Goal: Information Seeking & Learning: Learn about a topic

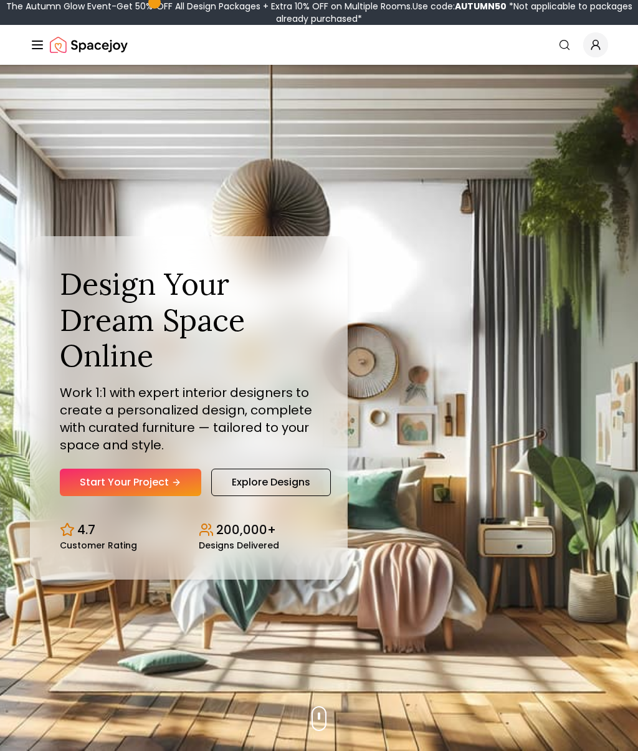
click at [342, 612] on div "Design Your Dream Space Online Work 1:1 with expert interior designers to creat…" at bounding box center [319, 408] width 638 height 686
click at [290, 481] on link "Explore Designs" at bounding box center [271, 482] width 120 height 27
click at [290, 474] on link "Explore Designs" at bounding box center [271, 482] width 120 height 27
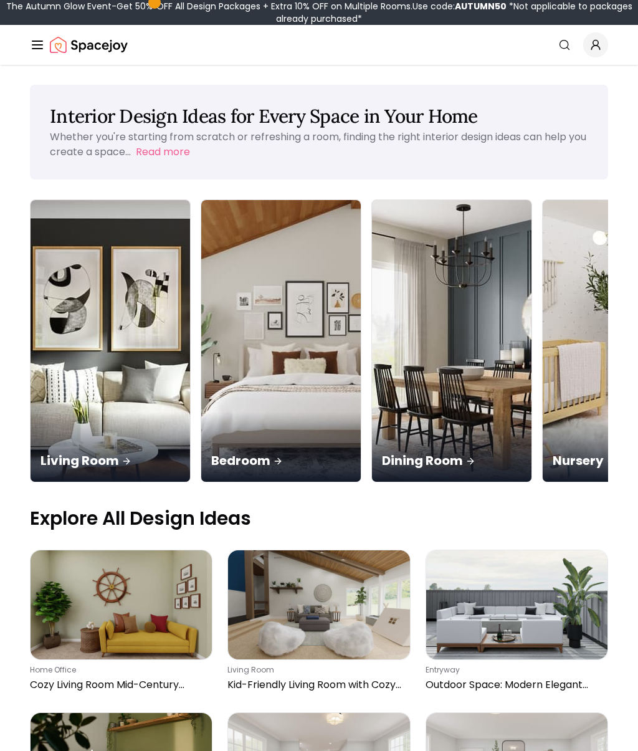
click at [89, 412] on div "Living Room" at bounding box center [111, 447] width 160 height 70
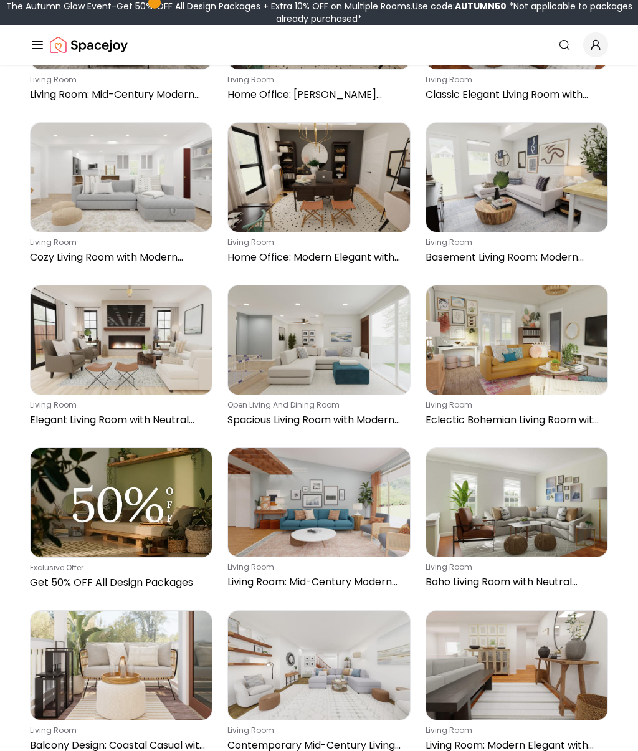
scroll to position [6194, 0]
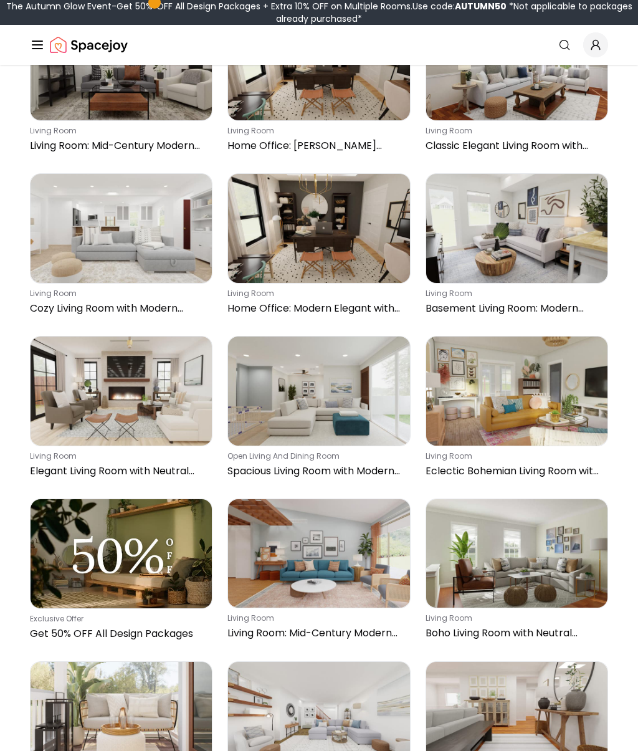
click at [566, 51] on link "Search" at bounding box center [564, 45] width 27 height 22
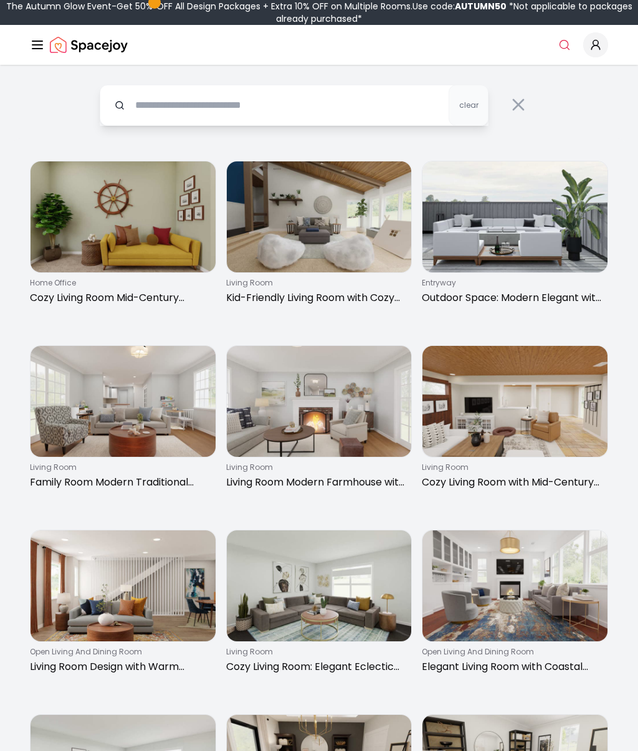
click at [228, 105] on input "text" at bounding box center [294, 105] width 389 height 41
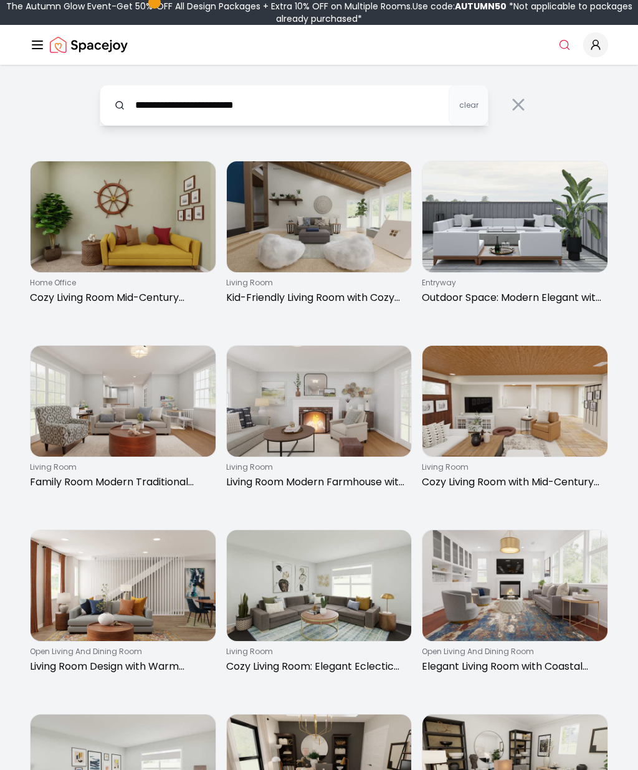
type input "**********"
click at [327, 415] on img at bounding box center [319, 401] width 185 height 111
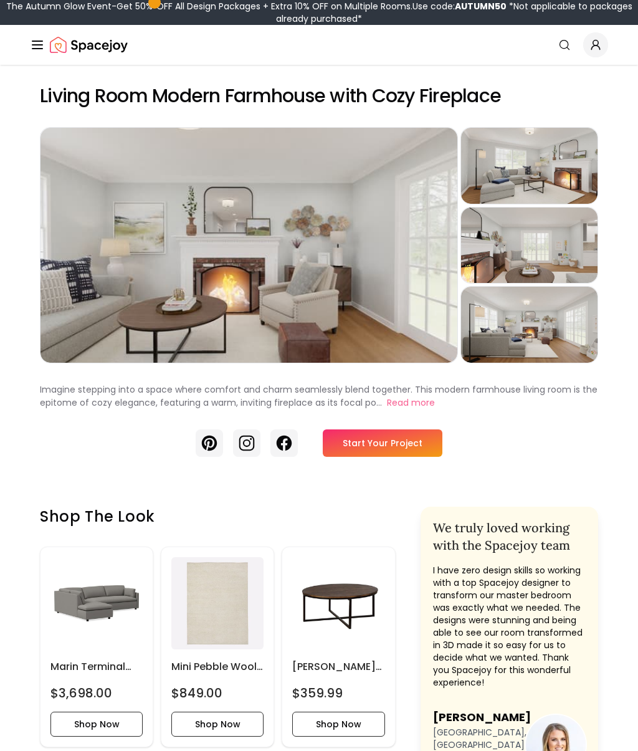
click at [399, 396] on button "Read more" at bounding box center [411, 402] width 48 height 13
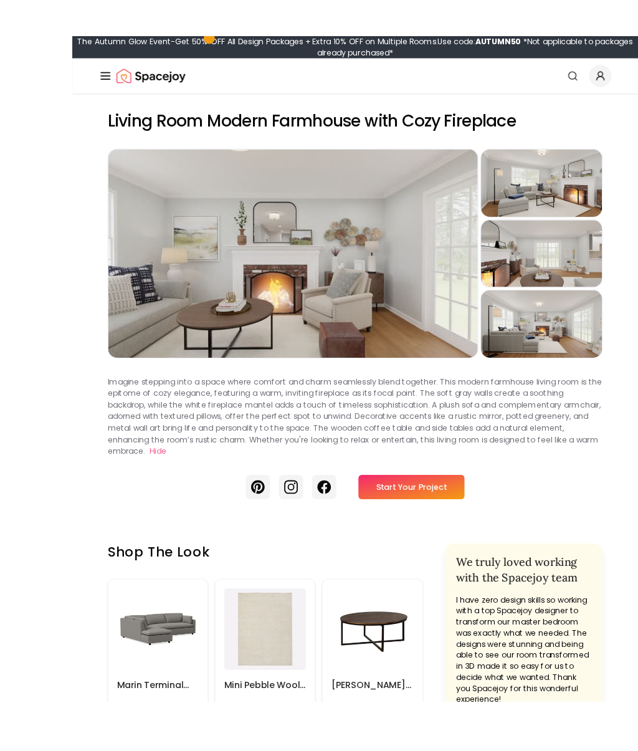
scroll to position [9, 0]
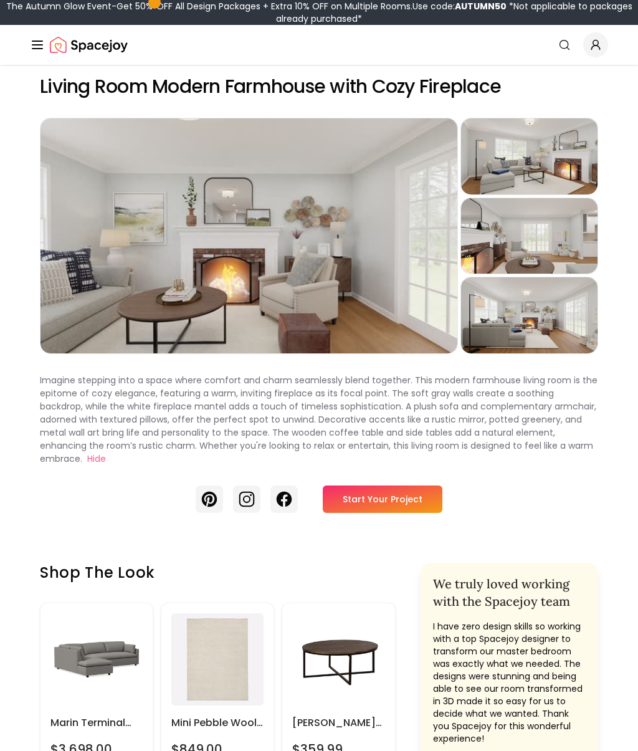
click at [377, 310] on div "Preview" at bounding box center [249, 235] width 417 height 235
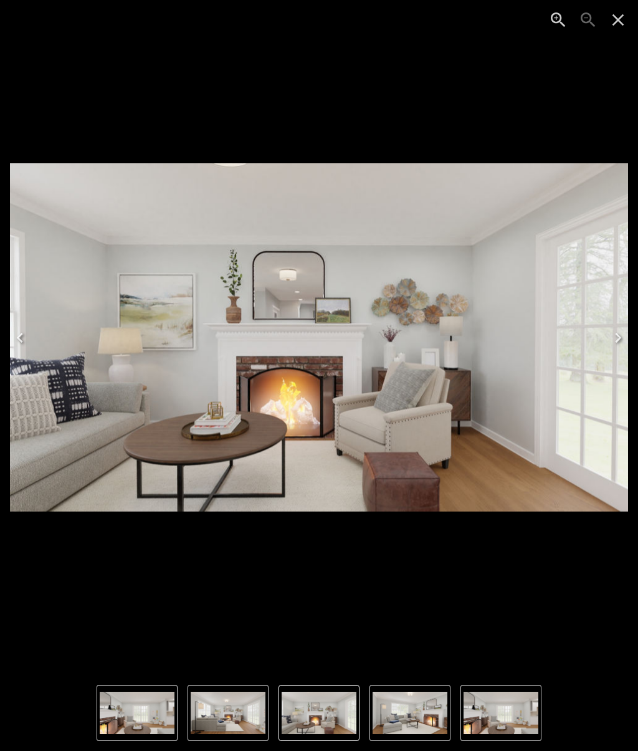
click at [421, 309] on img "1 of 4" at bounding box center [319, 337] width 618 height 348
